Goal: Task Accomplishment & Management: Use online tool/utility

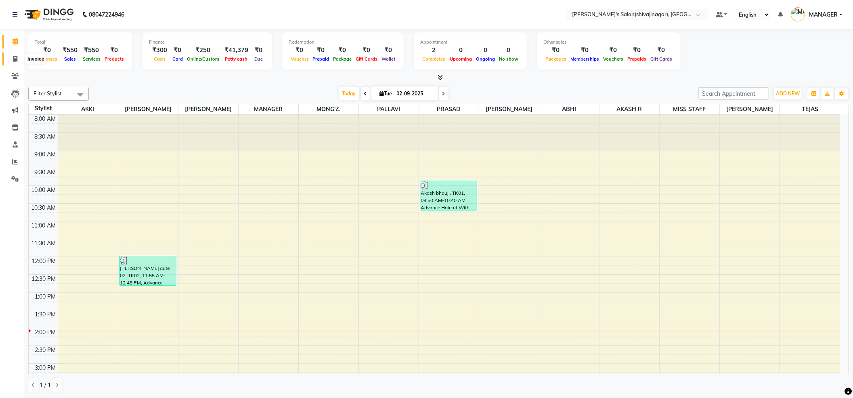
click at [8, 60] on span at bounding box center [15, 59] width 14 height 9
select select "service"
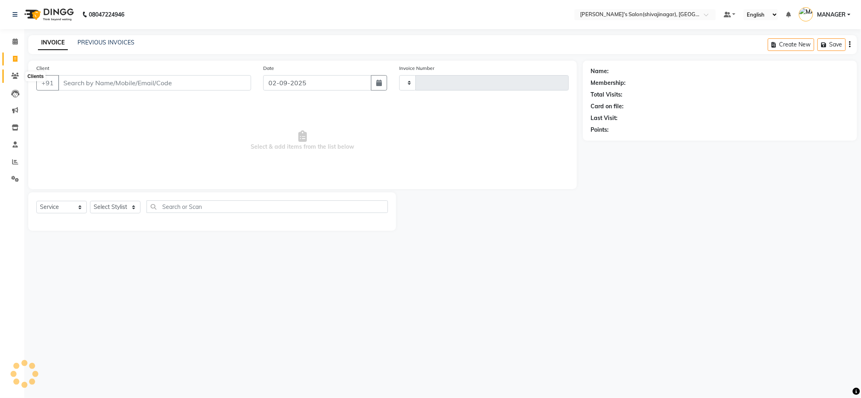
click at [15, 80] on span at bounding box center [15, 75] width 14 height 9
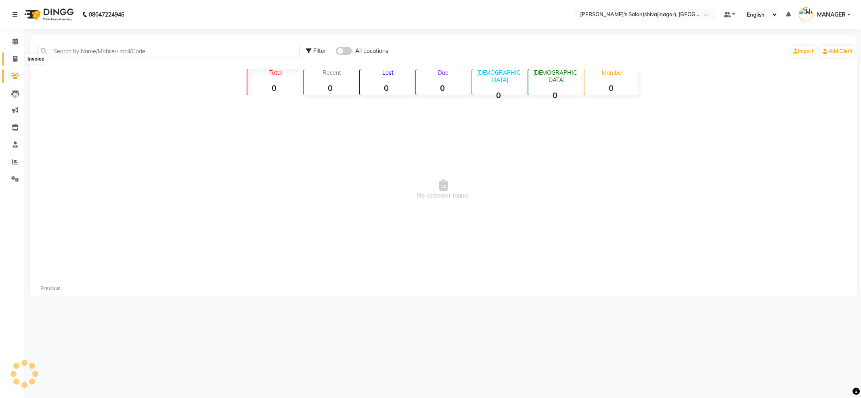
click at [15, 57] on icon at bounding box center [15, 59] width 4 height 6
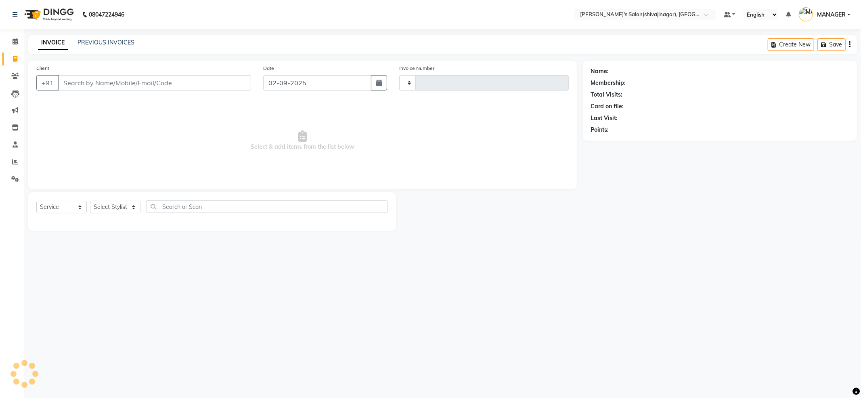
click at [15, 57] on icon at bounding box center [15, 59] width 4 height 6
drag, startPoint x: 15, startPoint y: 57, endPoint x: 90, endPoint y: 28, distance: 79.9
click at [16, 57] on icon at bounding box center [15, 59] width 4 height 6
click at [99, 39] on link "PREVIOUS INVOICES" at bounding box center [106, 42] width 57 height 7
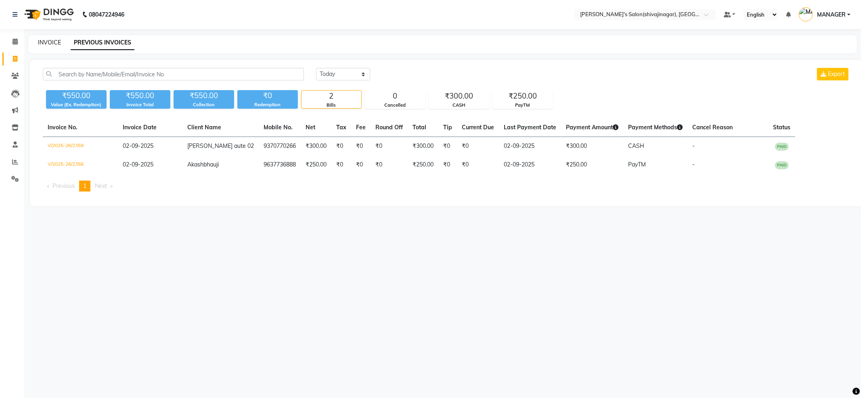
click at [57, 41] on link "INVOICE" at bounding box center [49, 42] width 23 height 7
select select "service"
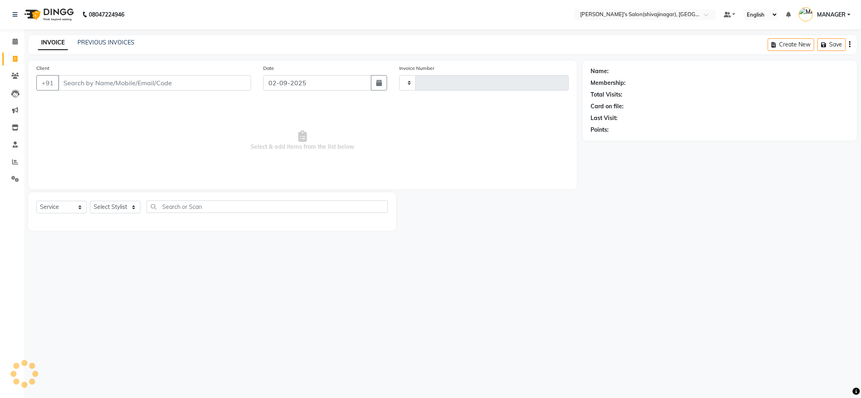
type input "2360"
select select "4174"
click at [15, 46] on link "Calendar" at bounding box center [11, 41] width 19 height 13
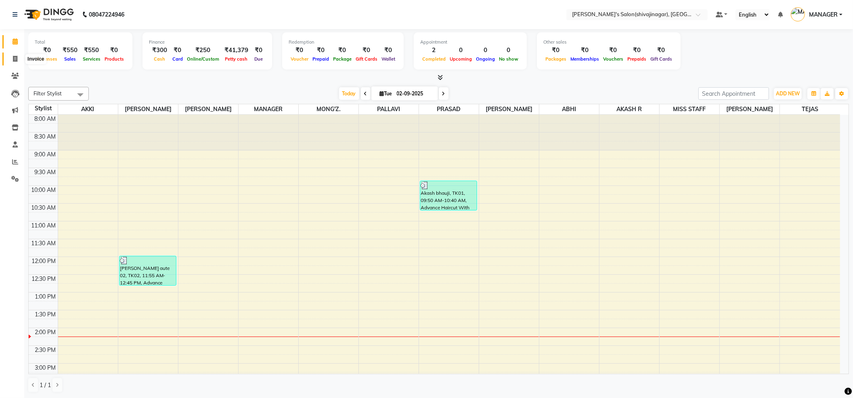
click at [19, 61] on span at bounding box center [15, 59] width 14 height 9
select select "service"
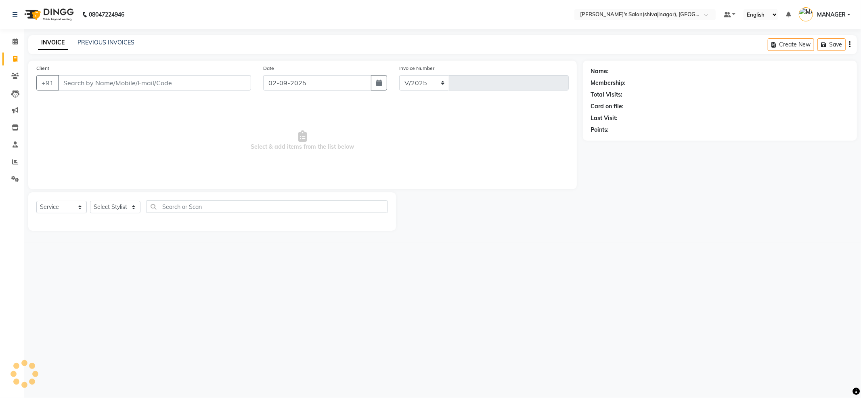
select select "4174"
type input "2360"
click at [82, 82] on input "Client" at bounding box center [154, 82] width 193 height 15
click at [135, 208] on select "Select Stylist [PERSON_NAME] R AKKI [PERSON_NAME] MANAGER MISS STAFF [PERSON_NA…" at bounding box center [115, 207] width 50 height 13
select select "85251"
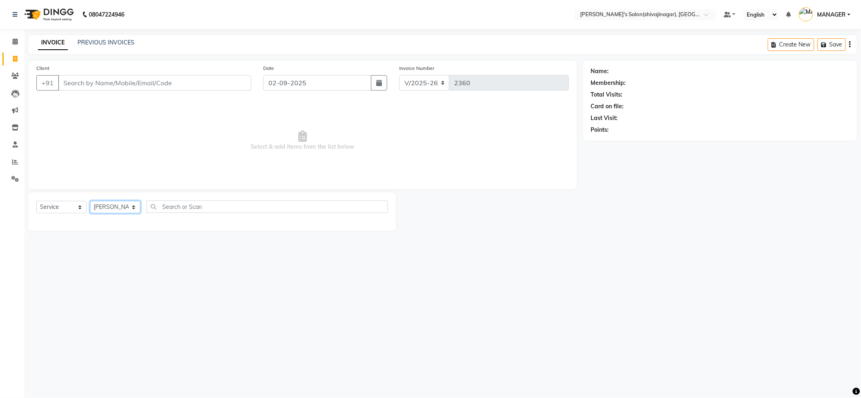
click at [90, 201] on select "Select Stylist [PERSON_NAME] R AKKI [PERSON_NAME] MANAGER MISS STAFF [PERSON_NA…" at bounding box center [115, 207] width 50 height 13
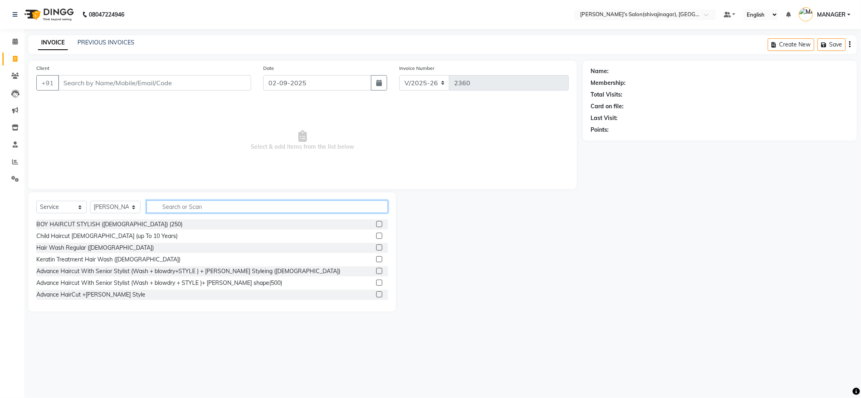
click at [164, 206] on input "text" at bounding box center [267, 206] width 241 height 13
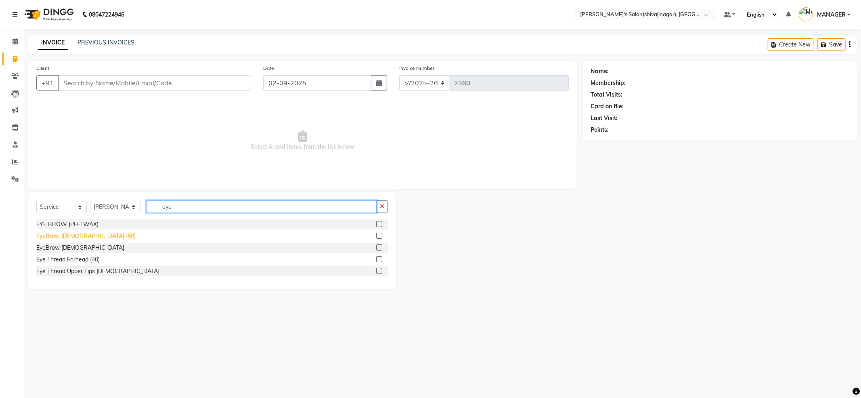
type input "eye"
click at [88, 234] on div "EyeBrow [DEMOGRAPHIC_DATA] (50)" at bounding box center [85, 236] width 99 height 8
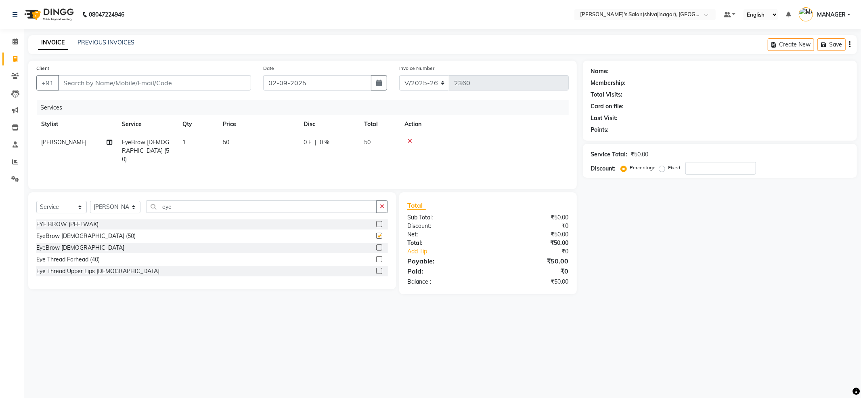
checkbox input "false"
click at [115, 83] on input "Client" at bounding box center [154, 82] width 193 height 15
type input "7"
type input "0"
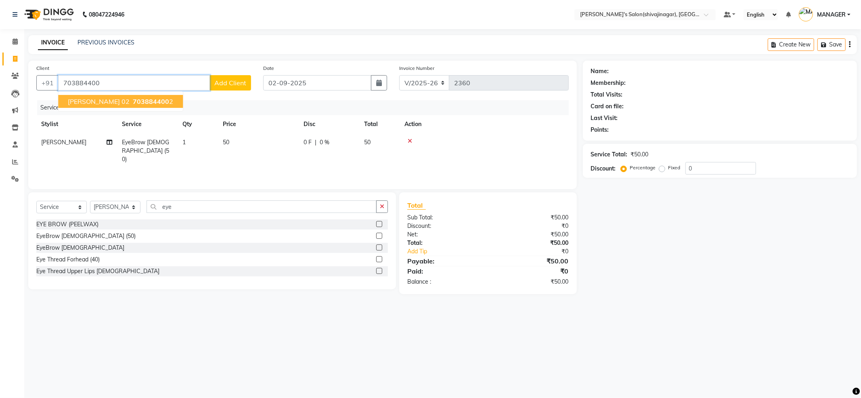
click at [112, 99] on span "[PERSON_NAME] 02" at bounding box center [99, 101] width 62 height 8
type input "7038844002"
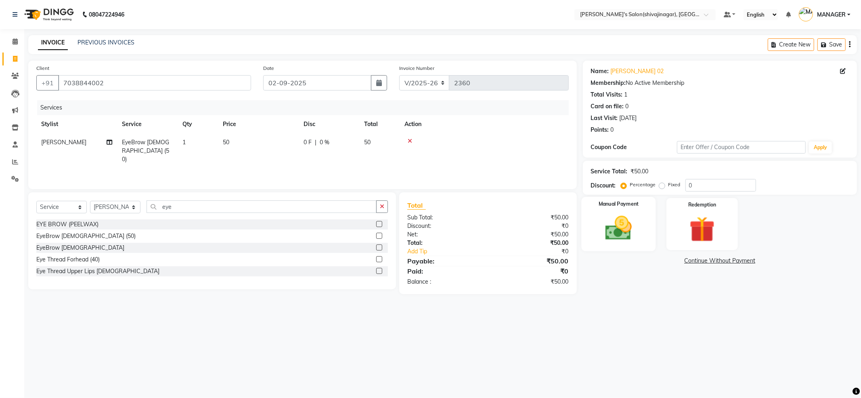
click at [594, 237] on div "Manual Payment" at bounding box center [618, 224] width 74 height 54
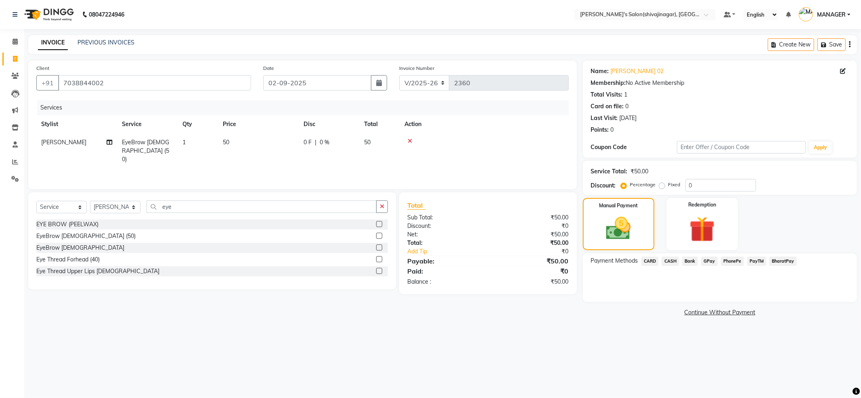
click at [759, 262] on span "PayTM" at bounding box center [756, 260] width 19 height 9
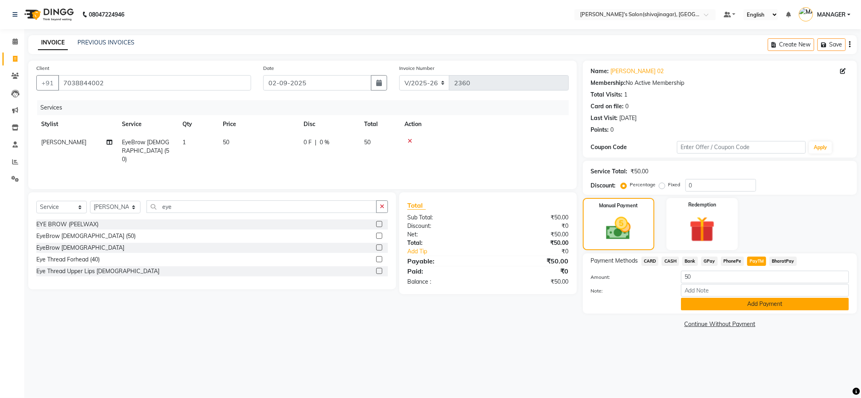
click at [770, 307] on button "Add Payment" at bounding box center [765, 304] width 168 height 13
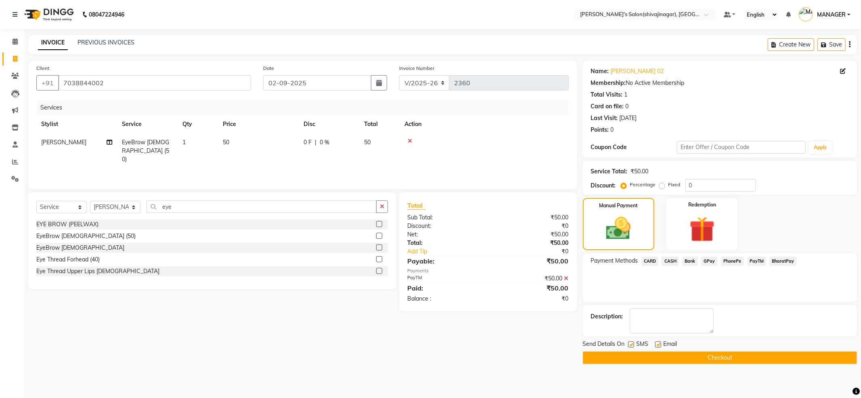
click at [758, 355] on button "Checkout" at bounding box center [720, 357] width 274 height 13
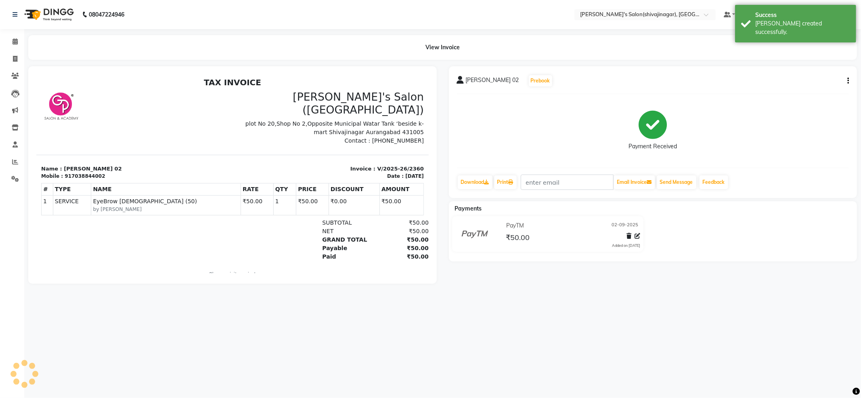
click at [706, 329] on div "08047224946 Select Location × [PERSON_NAME]'s Salon(shivajinagar), Shivaji Naga…" at bounding box center [430, 199] width 861 height 398
